Goal: Task Accomplishment & Management: Use online tool/utility

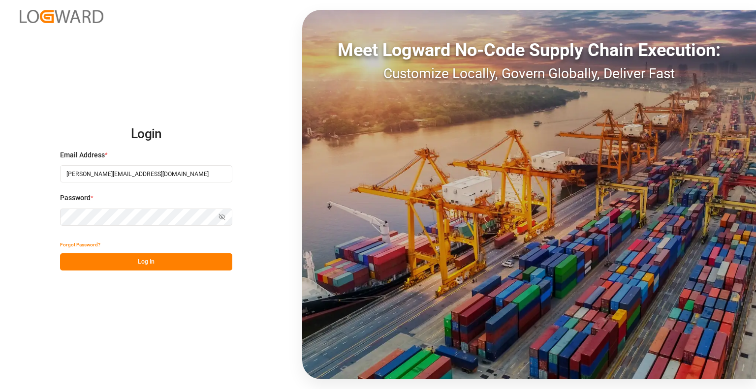
type input "[PERSON_NAME][EMAIL_ADDRESS][DOMAIN_NAME]"
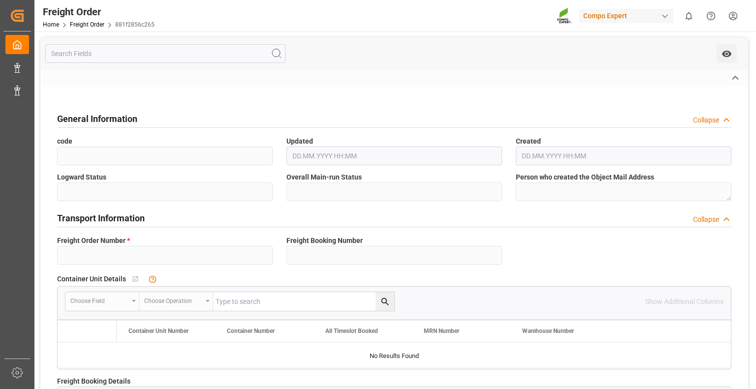
type input "6100002397"
type textarea "3200"
type textarea "43_2025"
type input "2000001808"
type textarea "4100006055"
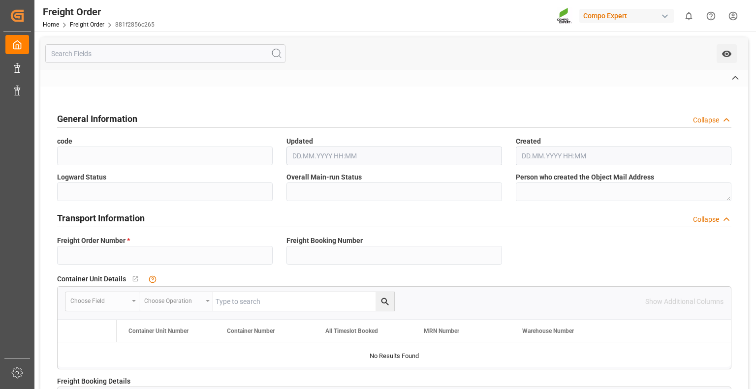
type textarea "Z100"
type textarea "de"
type textarea "CPT"
type textarea "SP_EWM"
type textarea "BLK CLASSIC [DATE] 25kg(x40)D,EN,PL,FNL"
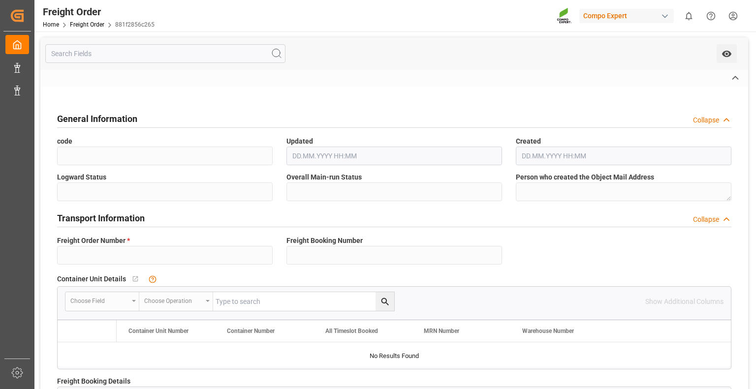
type textarea "4313702004"
type input "SP_EWM"
type input "Logistics Service Provider"
type input "No"
type input "0"
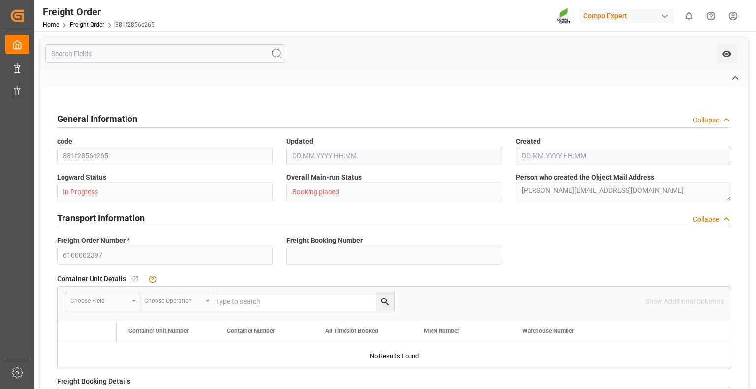
type input "27981.8"
type input "0"
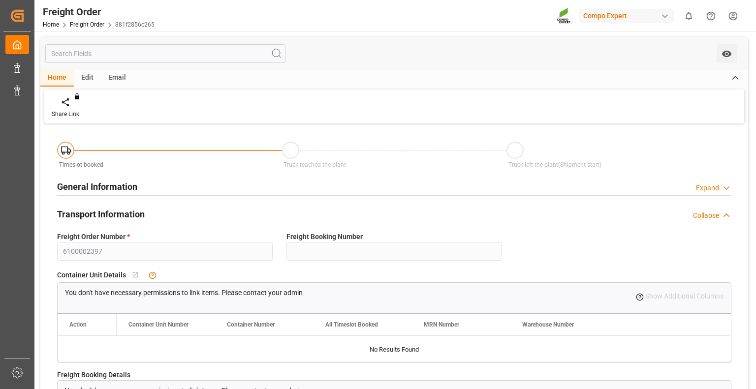
type input "[DATE] 01:00"
click at [77, 22] on link "Freight Order" at bounding box center [87, 24] width 34 height 7
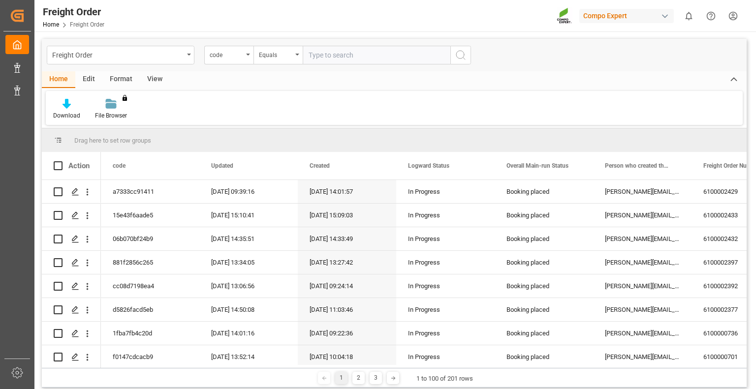
click at [149, 76] on div "View" at bounding box center [155, 79] width 30 height 17
click at [63, 109] on div "Default" at bounding box center [63, 109] width 34 height 22
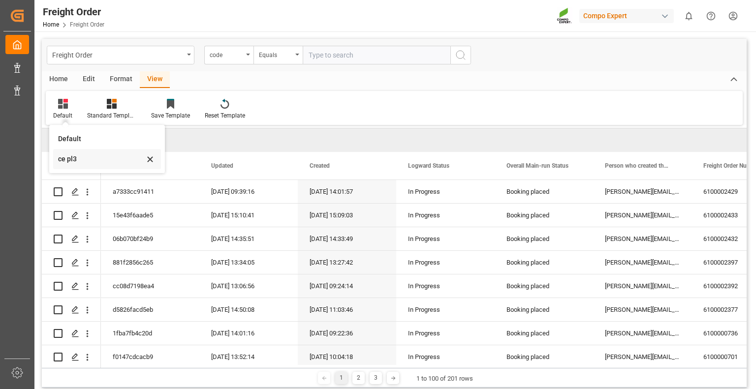
click at [65, 159] on div "ce pl3" at bounding box center [101, 159] width 86 height 10
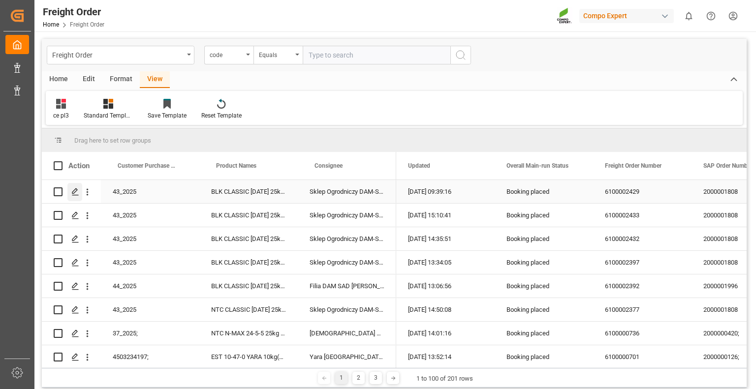
click at [73, 192] on icon "Press SPACE to select this row." at bounding box center [75, 192] width 8 height 8
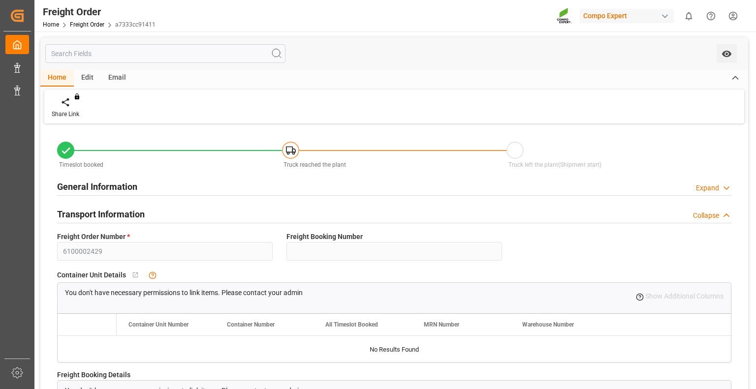
type input "0"
type input "24945.8"
type input "0"
type input "24945.8"
type input "[DATE] 01:00"
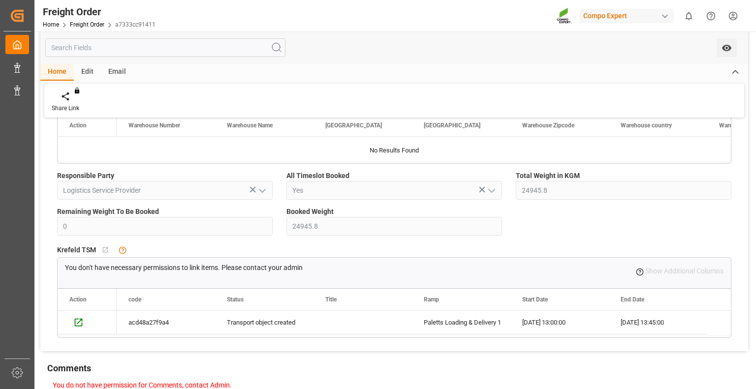
scroll to position [1083, 0]
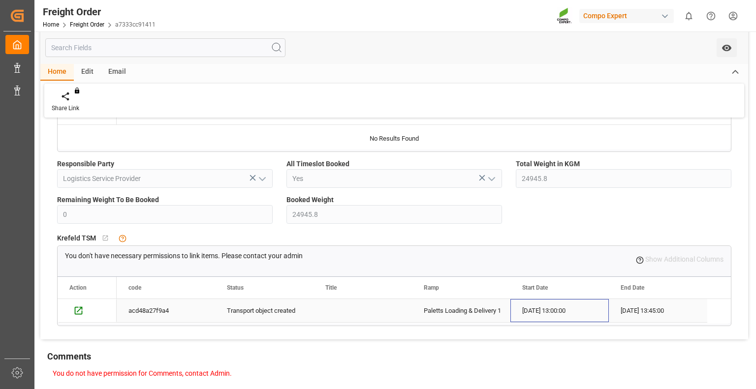
drag, startPoint x: 521, startPoint y: 310, endPoint x: 534, endPoint y: 311, distance: 12.8
click at [534, 311] on div "[DATE] 13:00:00" at bounding box center [559, 310] width 98 height 23
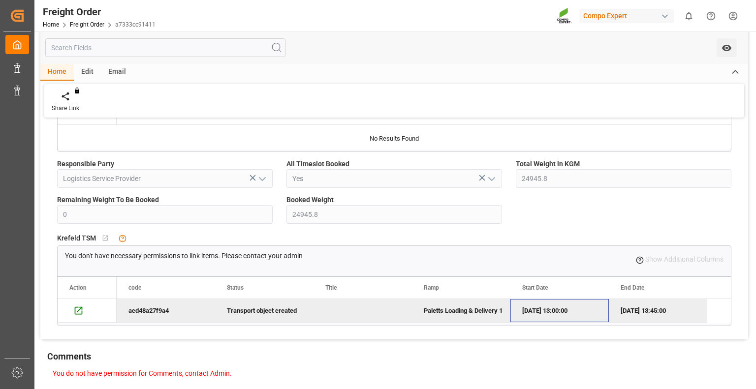
drag, startPoint x: 523, startPoint y: 309, endPoint x: 557, endPoint y: 311, distance: 34.0
click at [557, 311] on div "[DATE] 13:00:00" at bounding box center [559, 310] width 98 height 23
click at [551, 310] on div "[DATE] 13:00:00" at bounding box center [559, 310] width 98 height 23
drag, startPoint x: 558, startPoint y: 309, endPoint x: 515, endPoint y: 311, distance: 42.8
click at [515, 311] on div "[DATE] 13:00:00" at bounding box center [559, 310] width 98 height 23
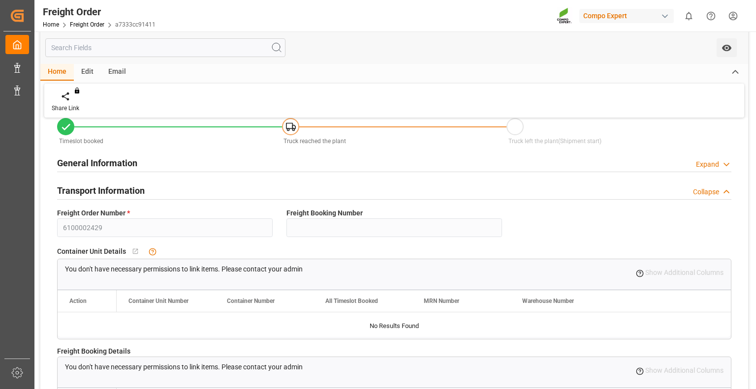
scroll to position [0, 0]
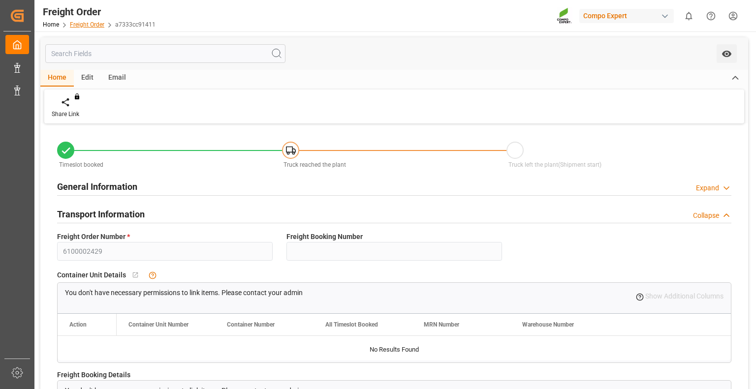
click at [89, 23] on link "Freight Order" at bounding box center [87, 24] width 34 height 7
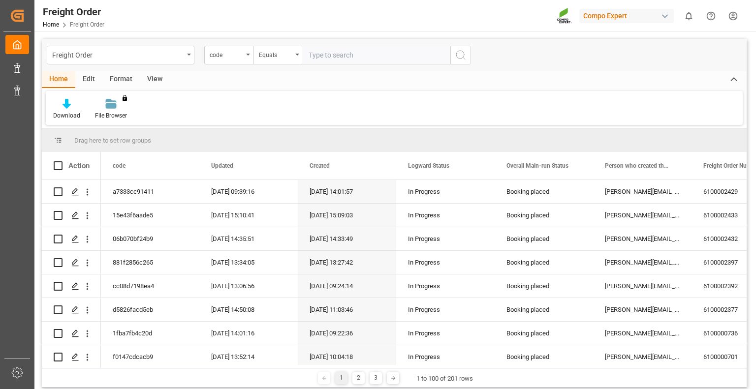
click at [677, 65] on div "Freight Order code Equals" at bounding box center [394, 55] width 705 height 32
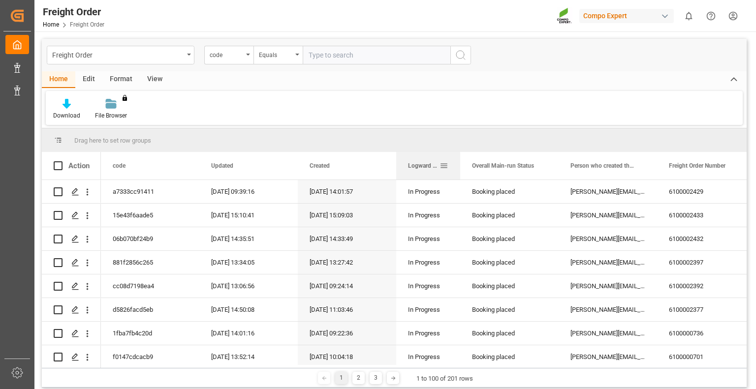
drag, startPoint x: 493, startPoint y: 167, endPoint x: 459, endPoint y: 173, distance: 35.0
click at [459, 173] on div at bounding box center [460, 166] width 4 height 28
